Goal: Check status: Check status

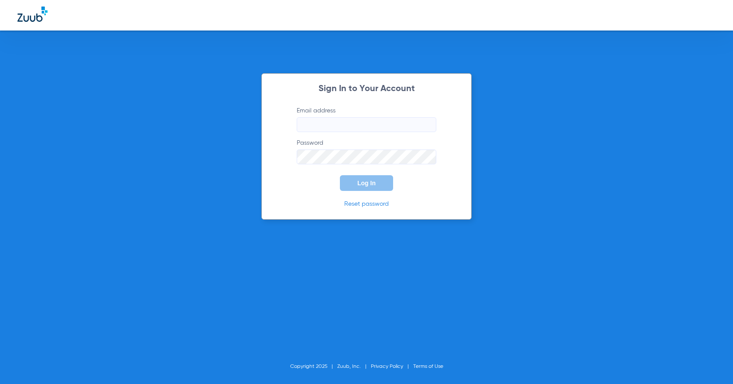
type input "[EMAIL_ADDRESS][DOMAIN_NAME]"
click at [352, 182] on span "Log In" at bounding box center [366, 183] width 18 height 7
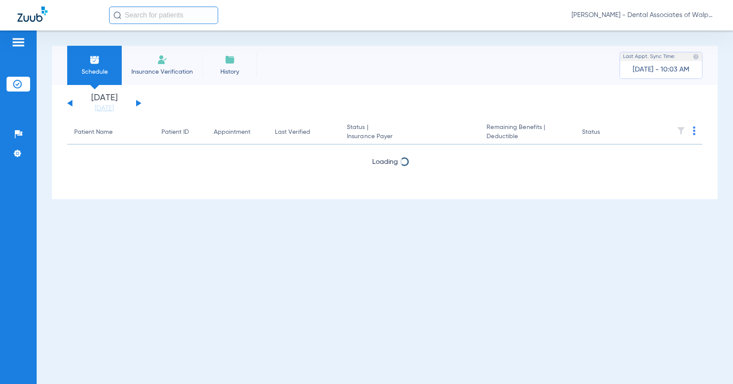
click at [123, 17] on input "text" at bounding box center [163, 15] width 109 height 17
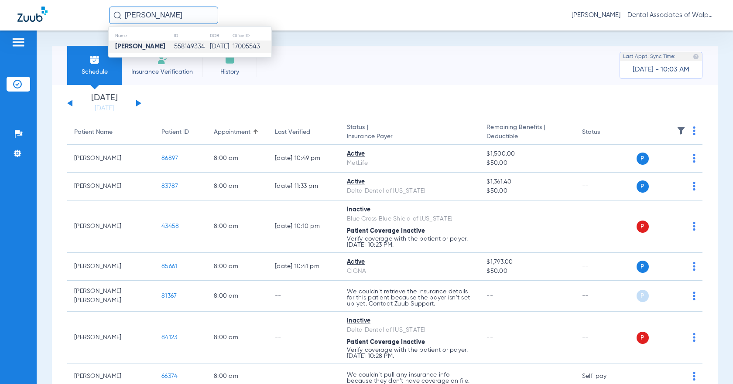
click at [126, 48] on strong "[PERSON_NAME]" at bounding box center [140, 46] width 50 height 7
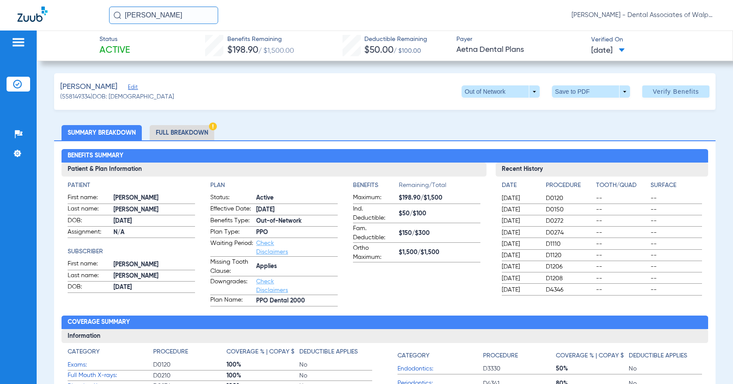
click at [192, 132] on li "Full Breakdown" at bounding box center [182, 132] width 65 height 15
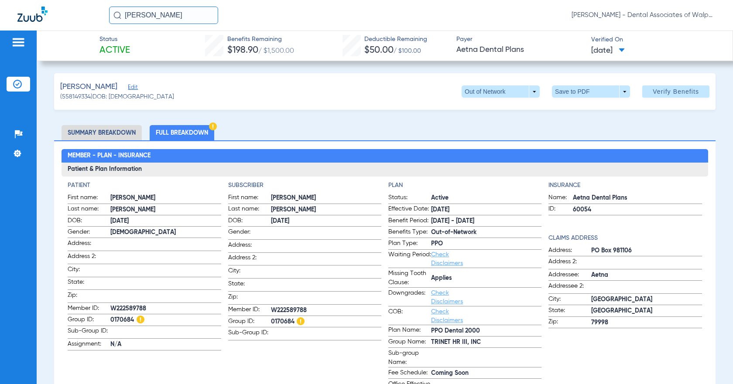
drag, startPoint x: 122, startPoint y: 14, endPoint x: 175, endPoint y: 0, distance: 54.9
click at [175, 11] on input "[PERSON_NAME]" at bounding box center [163, 15] width 109 height 17
type input "[PERSON_NAME]"
drag, startPoint x: 126, startPoint y: 12, endPoint x: 208, endPoint y: 24, distance: 82.0
click at [208, 24] on div "[PERSON_NAME] abbly No search results [PERSON_NAME] - Dental Associates of Walp…" at bounding box center [366, 15] width 733 height 31
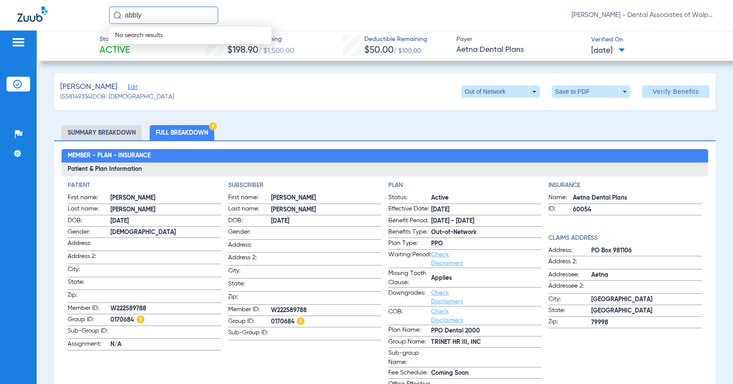
drag, startPoint x: 125, startPoint y: 14, endPoint x: 168, endPoint y: 16, distance: 43.2
click at [168, 16] on input "abbly" at bounding box center [163, 15] width 109 height 17
type input "shaylynn ab"
drag, startPoint x: 125, startPoint y: 14, endPoint x: 187, endPoint y: 11, distance: 62.4
click at [187, 11] on input "shaylynn ab" at bounding box center [163, 15] width 109 height 17
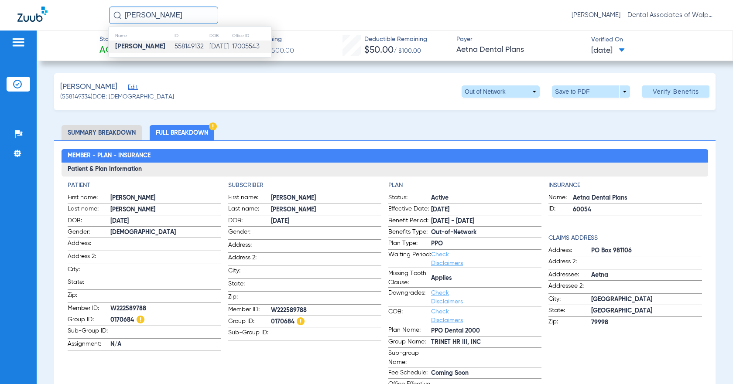
type input "[PERSON_NAME]"
click at [148, 48] on strong "[PERSON_NAME]" at bounding box center [140, 46] width 50 height 7
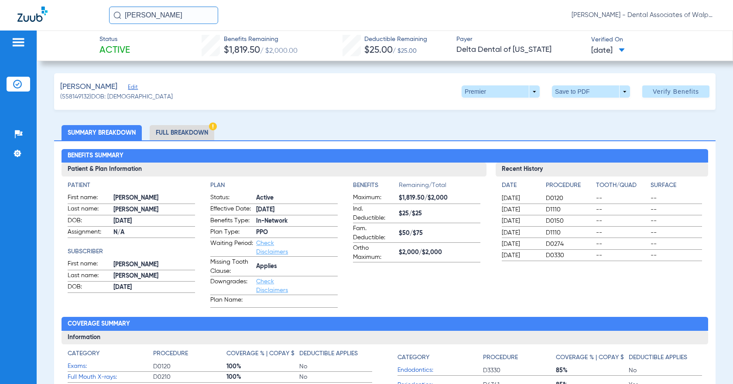
click at [194, 130] on li "Full Breakdown" at bounding box center [182, 132] width 65 height 15
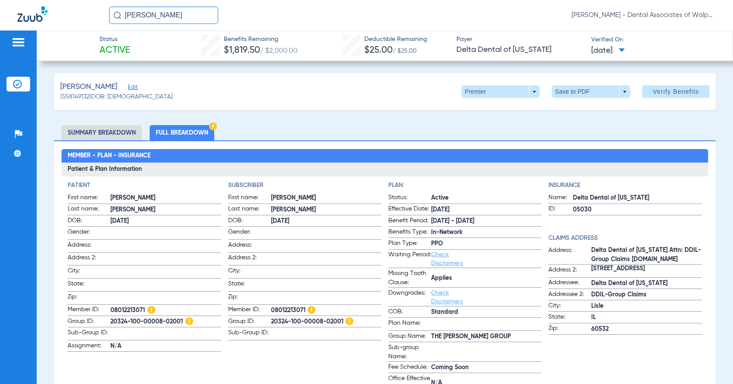
drag, startPoint x: 125, startPoint y: 14, endPoint x: 243, endPoint y: 23, distance: 118.5
click at [242, 34] on app-portal-wrapper "[PERSON_NAME] [PERSON_NAME] - Dental Associates of Walpole Patients Insurance V…" at bounding box center [366, 207] width 733 height 415
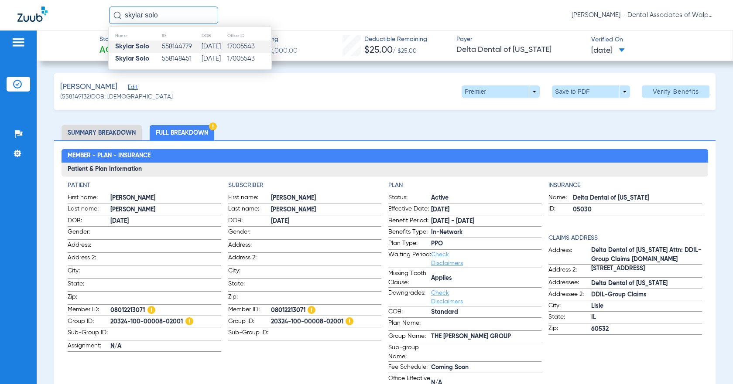
click at [129, 48] on strong "Skylar Solo" at bounding box center [132, 46] width 34 height 7
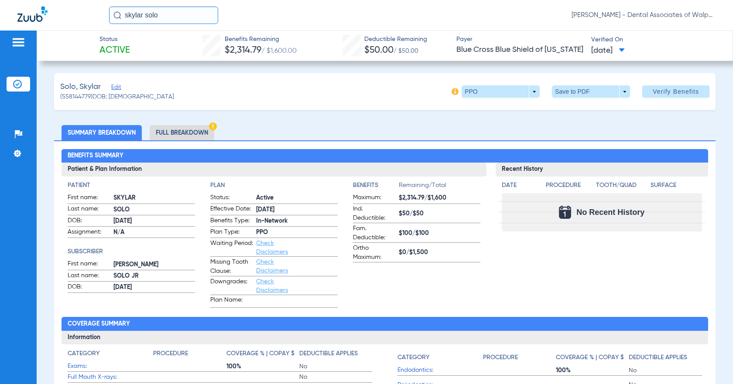
click at [178, 133] on li "Full Breakdown" at bounding box center [182, 132] width 65 height 15
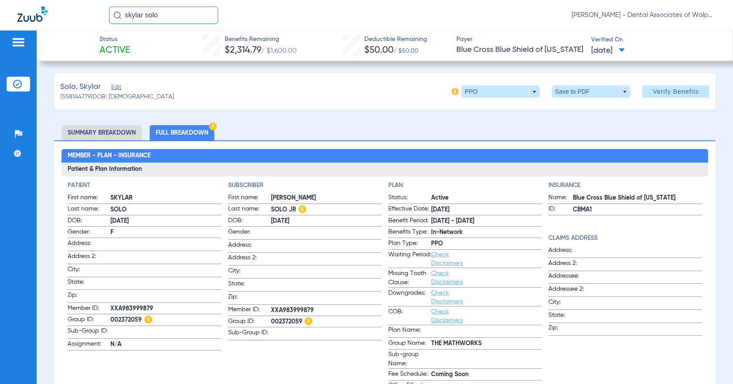
drag, startPoint x: 123, startPoint y: 15, endPoint x: 188, endPoint y: 16, distance: 64.6
click at [188, 16] on input "skylar solo" at bounding box center [163, 15] width 109 height 17
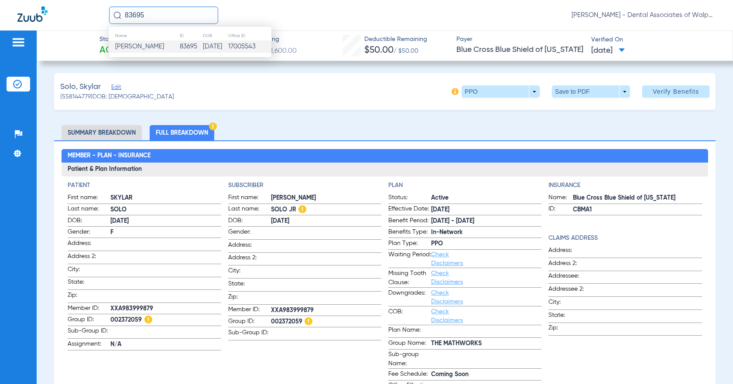
click at [147, 48] on span "[PERSON_NAME]" at bounding box center [139, 46] width 49 height 7
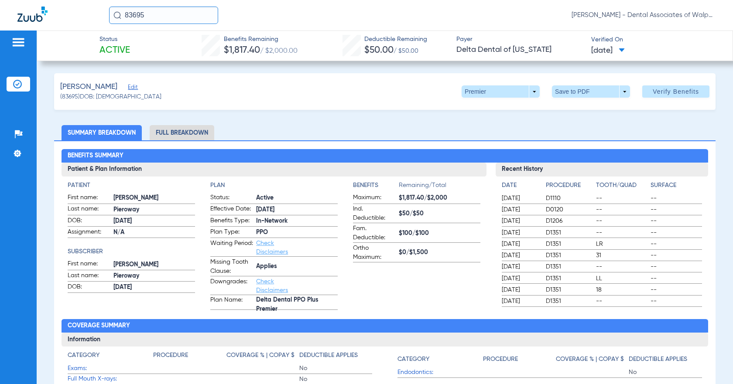
click at [181, 133] on li "Full Breakdown" at bounding box center [182, 132] width 65 height 15
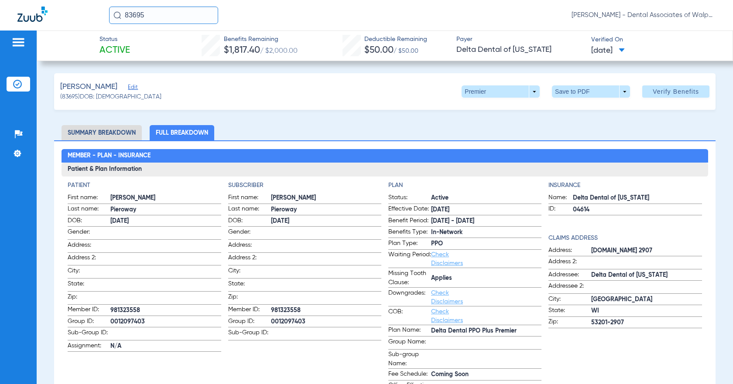
drag, startPoint x: 123, startPoint y: 14, endPoint x: 186, endPoint y: 9, distance: 63.0
click at [183, 12] on input "83695" at bounding box center [163, 15] width 109 height 17
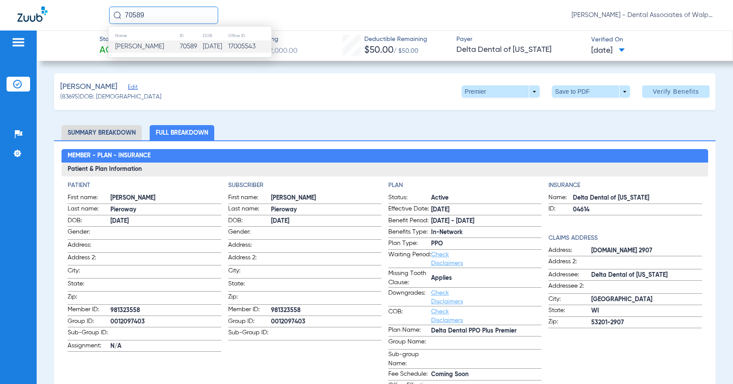
click at [150, 44] on span "[PERSON_NAME]" at bounding box center [139, 46] width 49 height 7
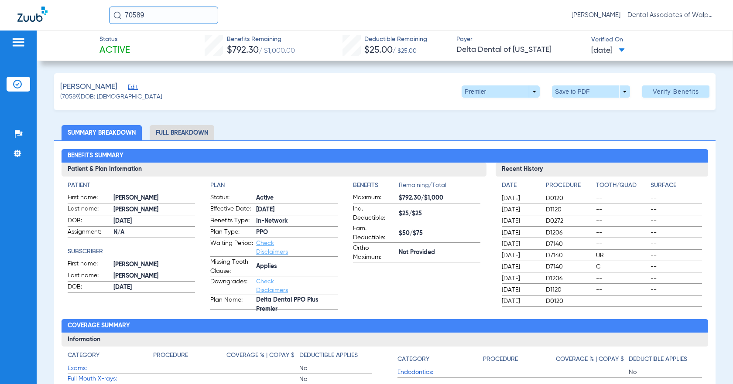
click at [159, 133] on li "Full Breakdown" at bounding box center [182, 132] width 65 height 15
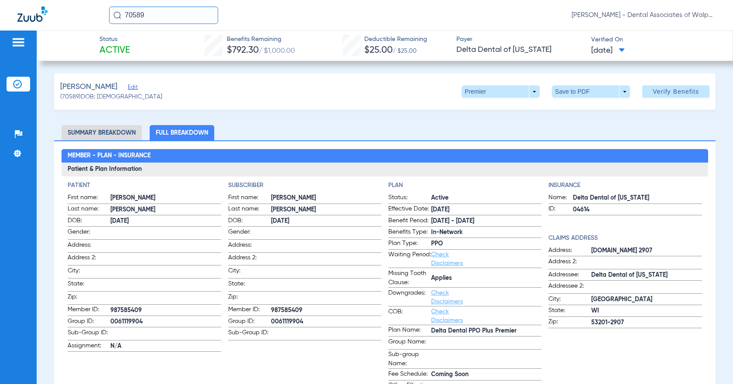
drag, startPoint x: 126, startPoint y: 14, endPoint x: 165, endPoint y: 10, distance: 39.5
click at [165, 10] on input "70589" at bounding box center [163, 15] width 109 height 17
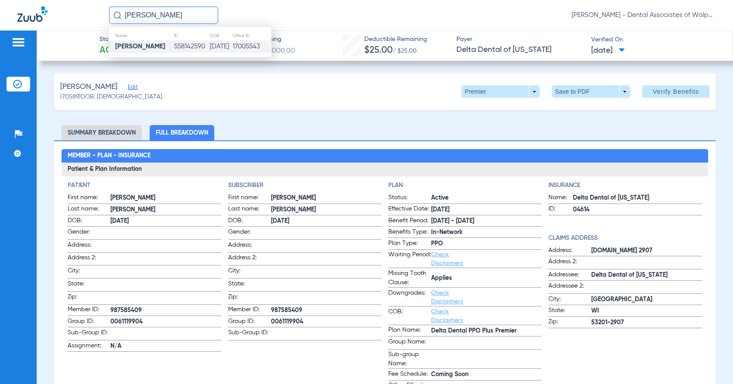
click at [138, 47] on strong "[PERSON_NAME]" at bounding box center [140, 46] width 50 height 7
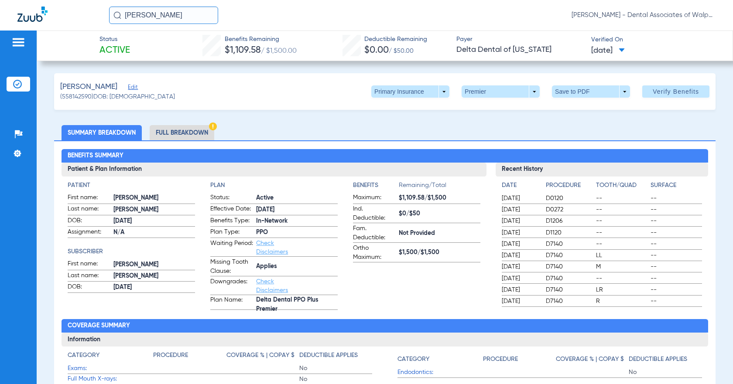
click at [168, 135] on li "Full Breakdown" at bounding box center [182, 132] width 65 height 15
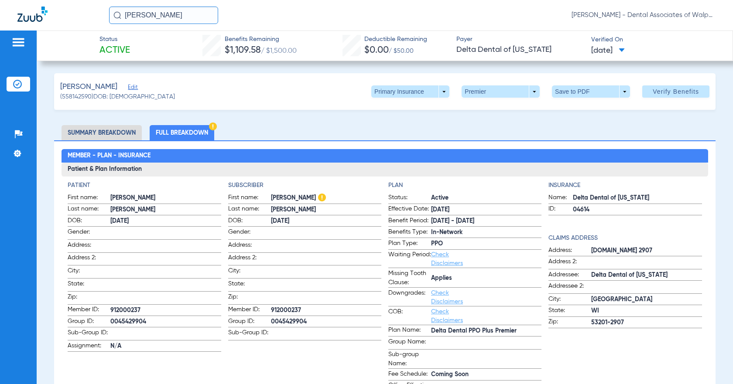
click at [181, 289] on app-input-field at bounding box center [165, 286] width 110 height 12
click at [352, 93] on span at bounding box center [410, 91] width 78 height 12
click at [352, 126] on span "Secondary Insurance" at bounding box center [401, 126] width 58 height 6
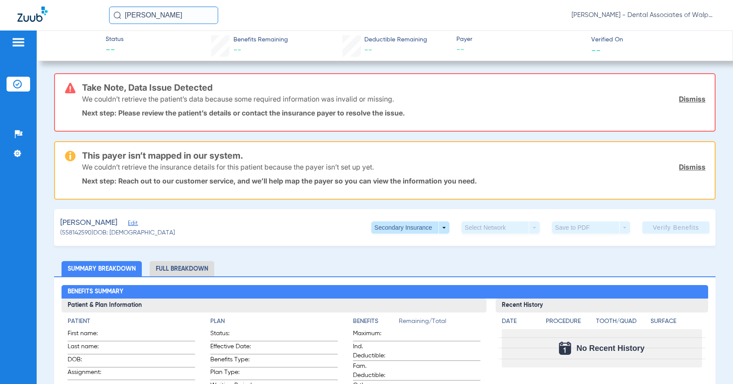
drag, startPoint x: 125, startPoint y: 12, endPoint x: 260, endPoint y: 0, distance: 135.7
click at [251, 7] on div "[PERSON_NAME] [PERSON_NAME] - Dental Associates of Walpole" at bounding box center [412, 15] width 606 height 17
type input "81072"
click at [151, 18] on input "81072" at bounding box center [163, 15] width 109 height 17
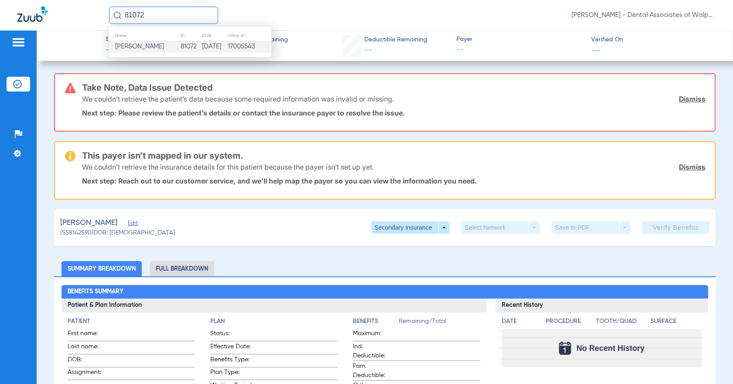
click at [142, 48] on span "[PERSON_NAME]" at bounding box center [139, 46] width 49 height 7
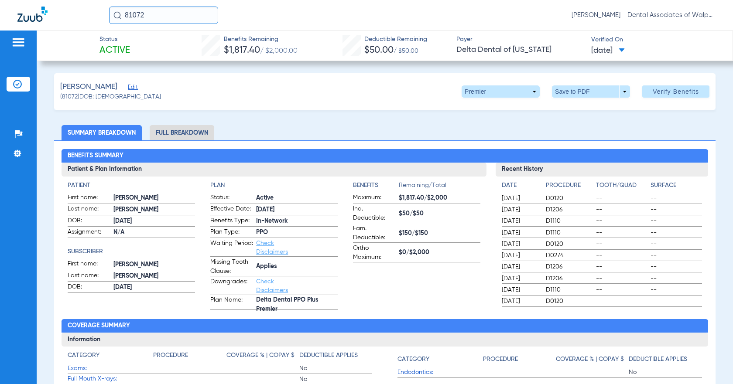
click at [161, 129] on li "Full Breakdown" at bounding box center [182, 132] width 65 height 15
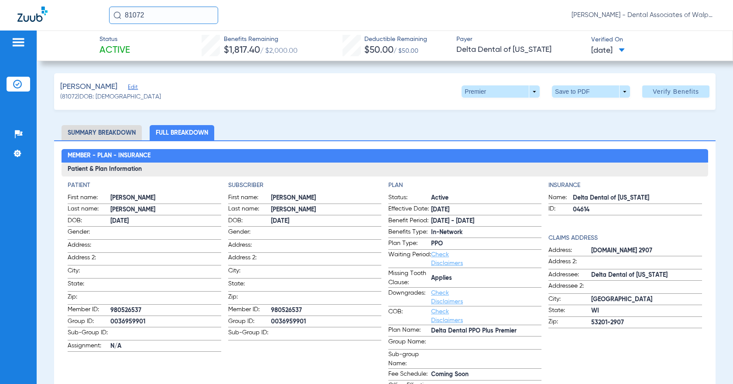
click at [167, 133] on li "Full Breakdown" at bounding box center [182, 132] width 65 height 15
click at [205, 342] on span "N/A" at bounding box center [165, 346] width 110 height 9
